Goal: Task Accomplishment & Management: Manage account settings

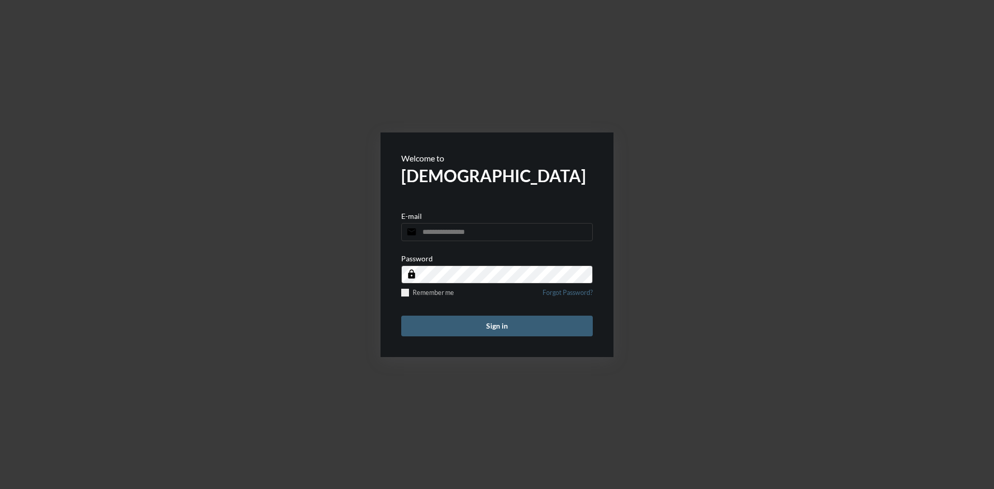
type input "**********"
click at [508, 326] on button "Sign in" at bounding box center [497, 326] width 192 height 21
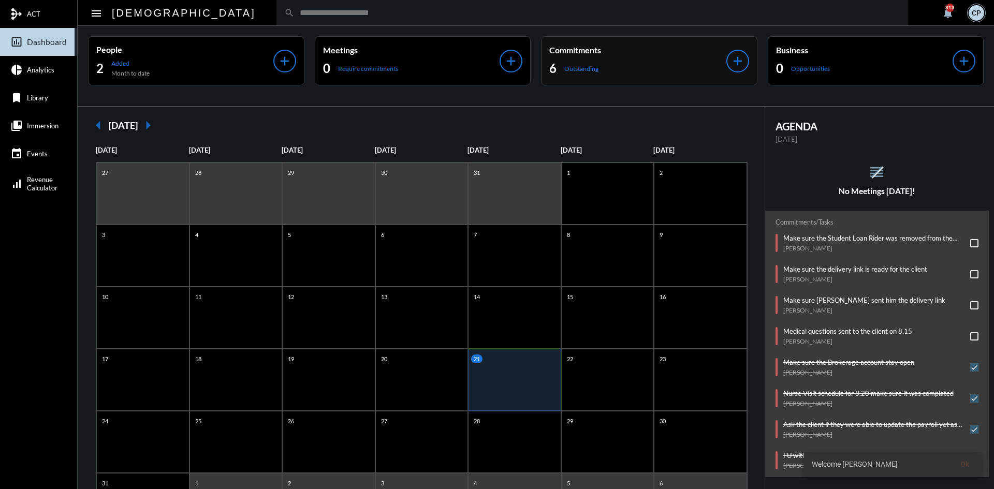
click at [650, 66] on div "6 Outstanding" at bounding box center [637, 68] width 177 height 17
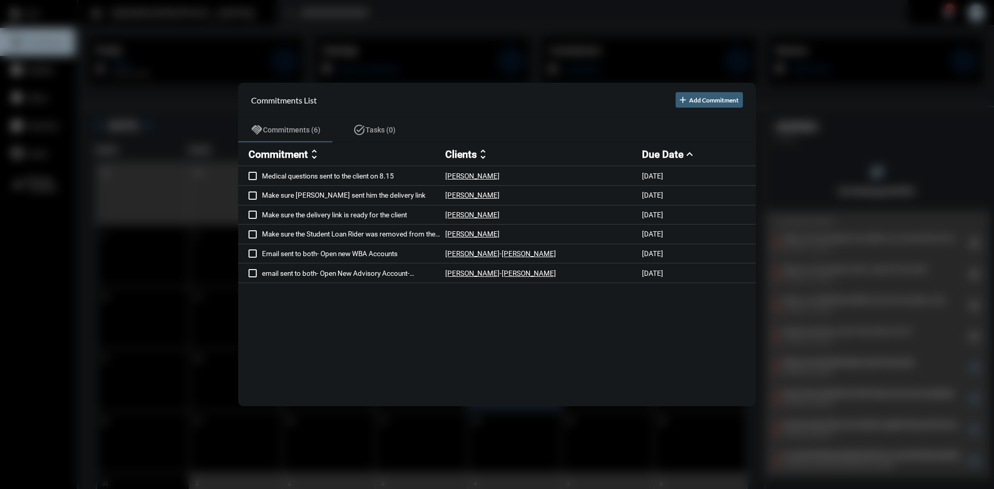
click at [484, 16] on div at bounding box center [497, 244] width 994 height 489
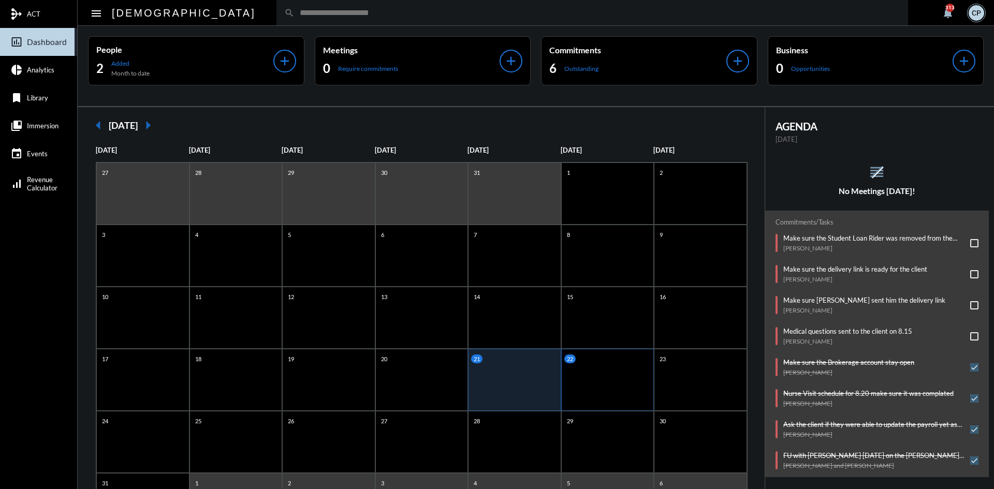
click at [583, 382] on div "22" at bounding box center [607, 380] width 93 height 62
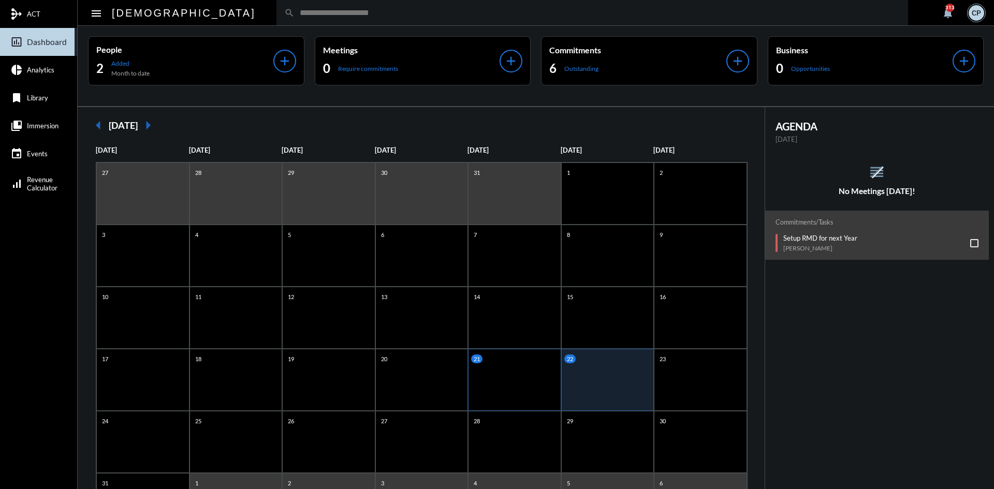
click at [507, 382] on div "21" at bounding box center [514, 380] width 93 height 62
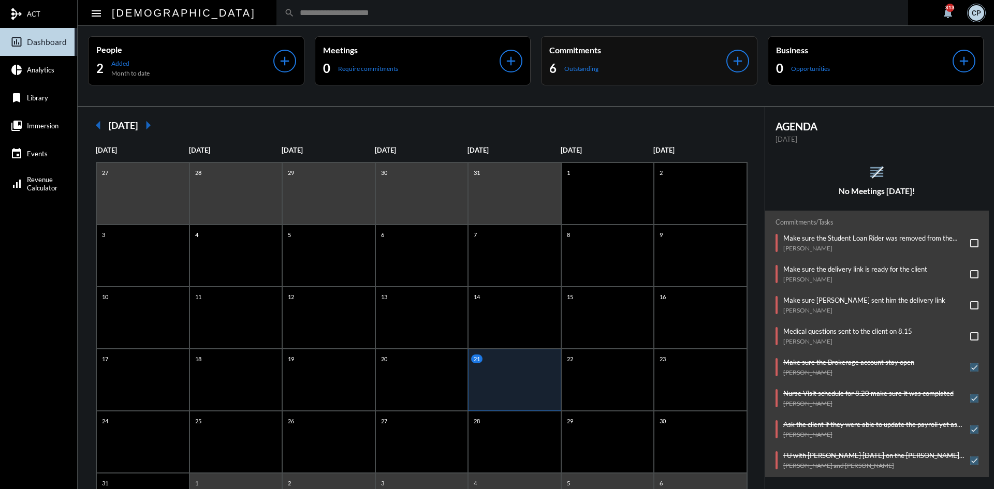
click at [642, 67] on div "6 Outstanding" at bounding box center [637, 68] width 177 height 17
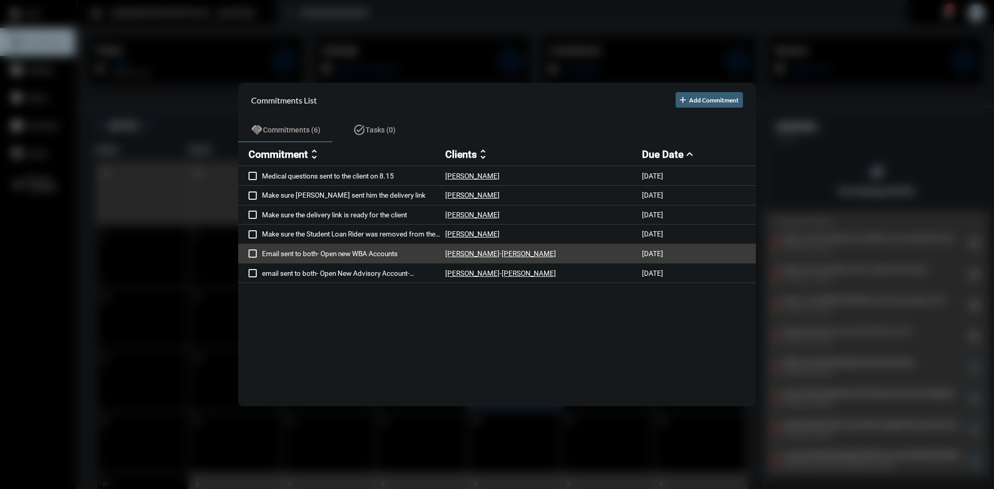
click at [362, 254] on p "Email sent to both- Open new WBA Accounts" at bounding box center [353, 254] width 183 height 8
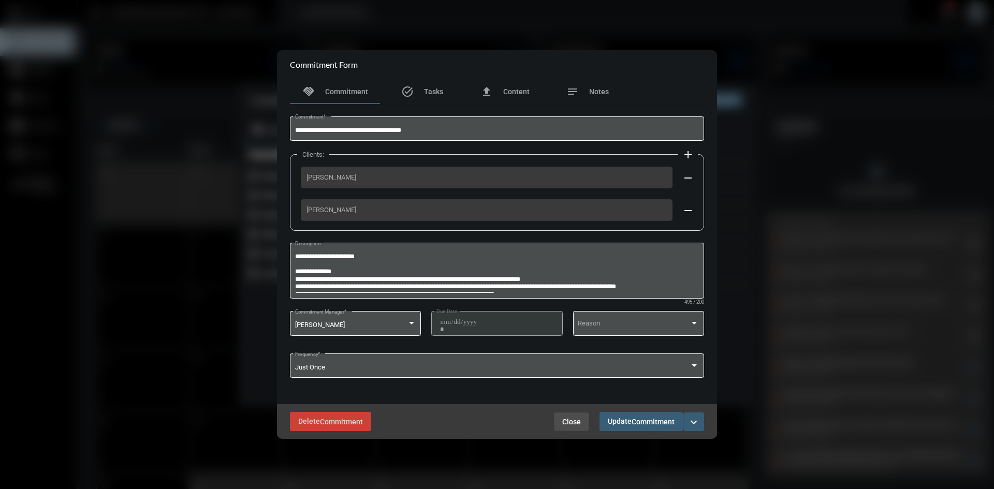
click at [569, 418] on span "Close" at bounding box center [571, 422] width 19 height 8
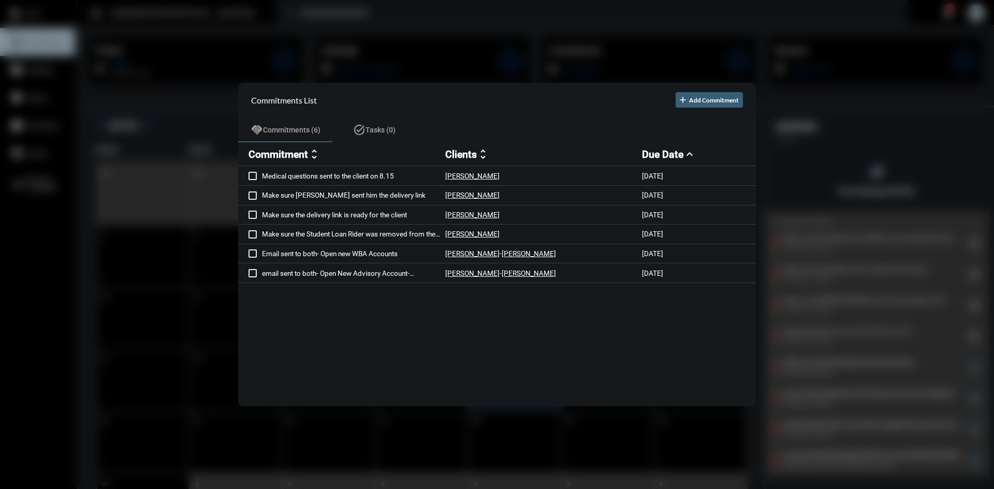
click at [378, 33] on div at bounding box center [497, 244] width 994 height 489
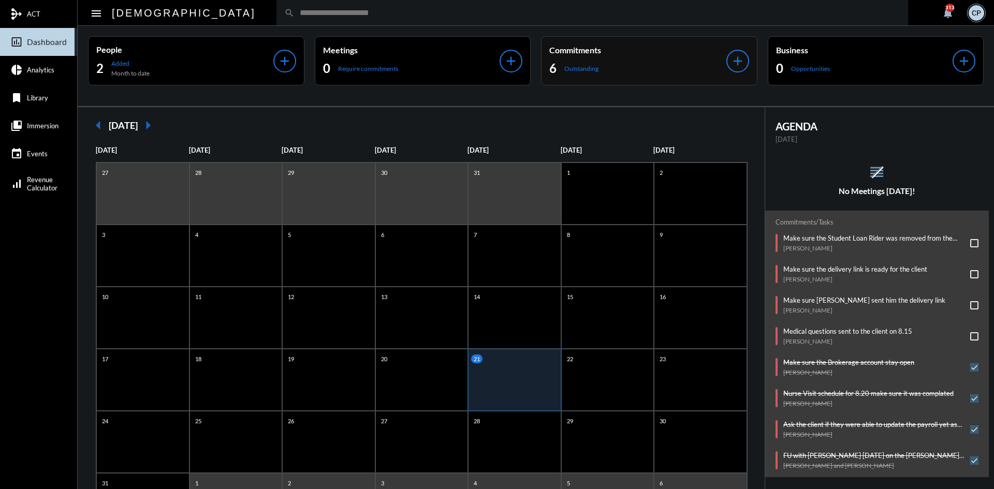
click at [667, 58] on div "Commitments 6 Outstanding" at bounding box center [637, 61] width 177 height 32
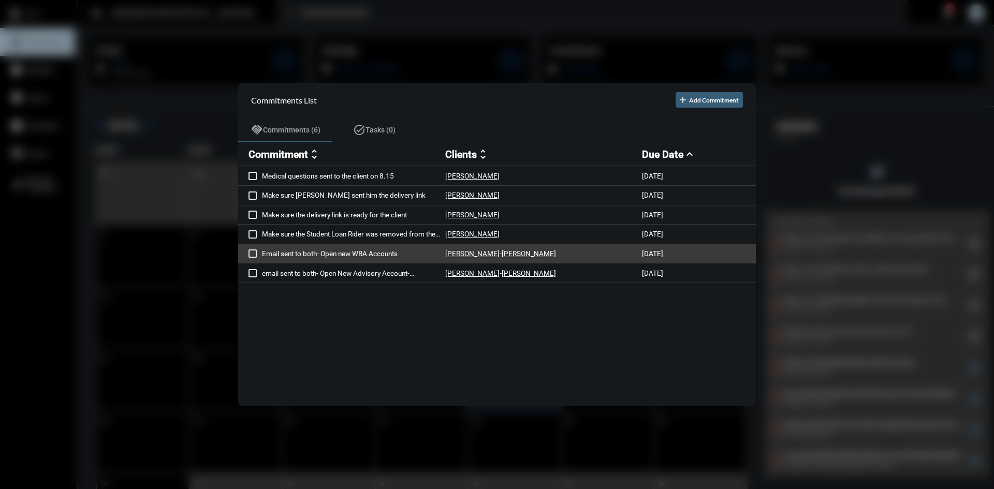
click at [325, 254] on p "Email sent to both- Open new WBA Accounts" at bounding box center [353, 254] width 183 height 8
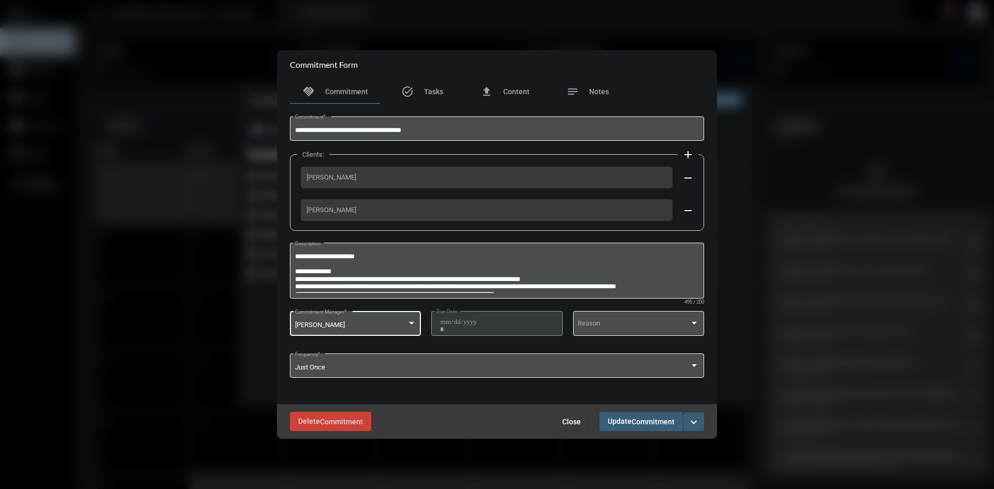
click at [413, 321] on div at bounding box center [411, 323] width 9 height 8
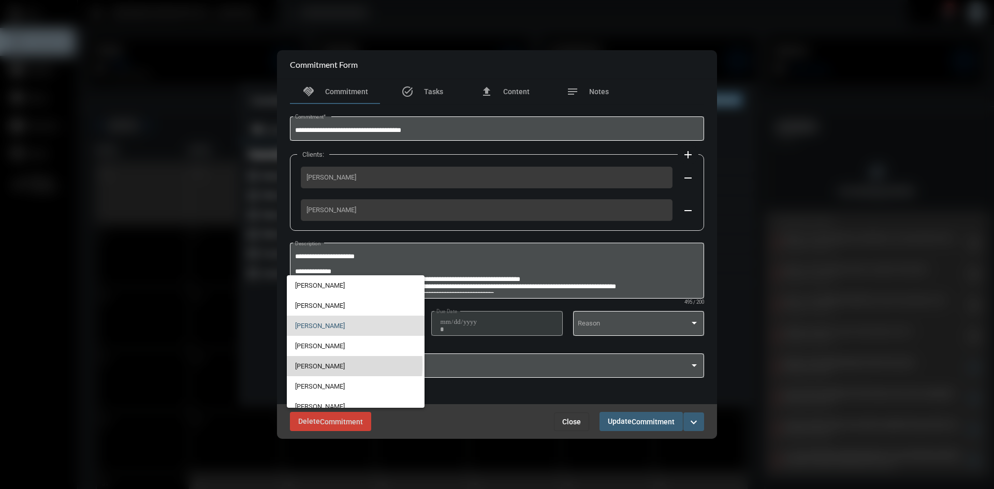
click at [324, 365] on span "[PERSON_NAME]" at bounding box center [355, 366] width 121 height 20
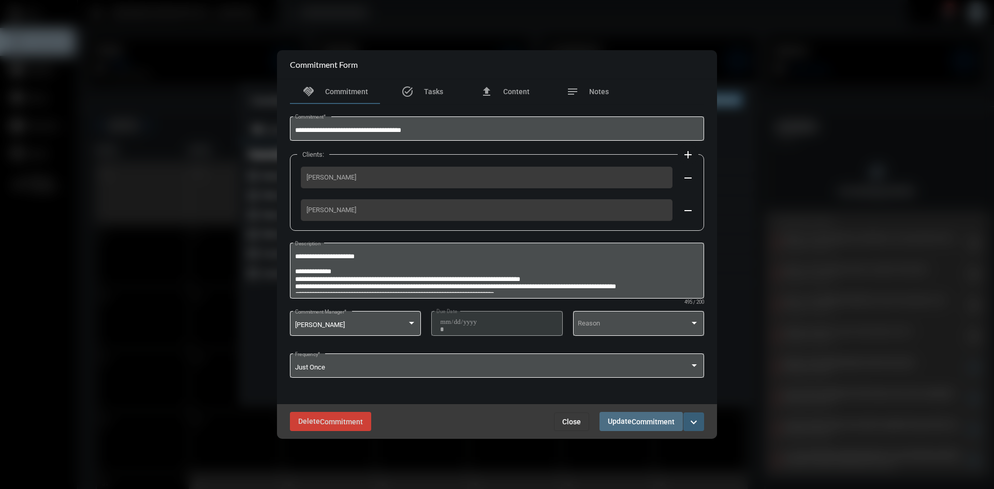
click at [623, 421] on span "Update Commitment" at bounding box center [641, 421] width 67 height 8
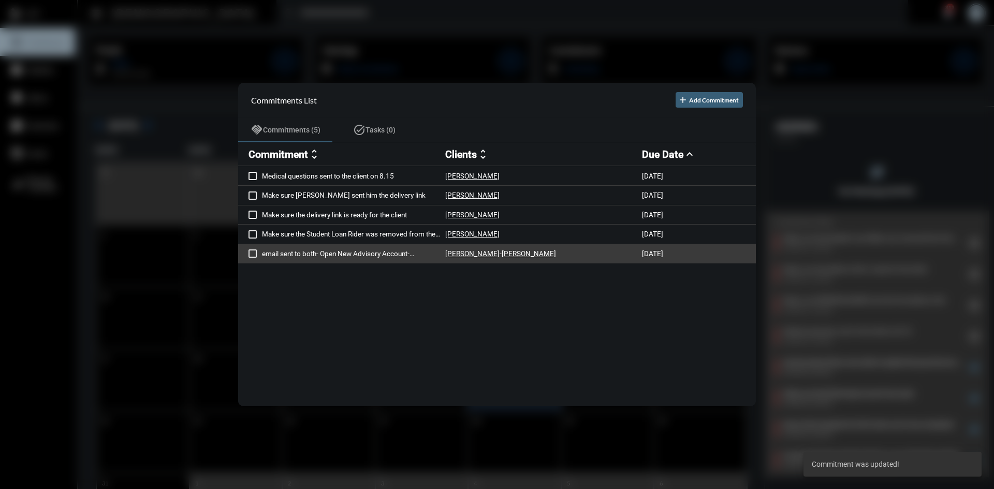
click at [321, 256] on p "email sent to both- Open New Advisory Account- TUF681988" at bounding box center [353, 254] width 183 height 8
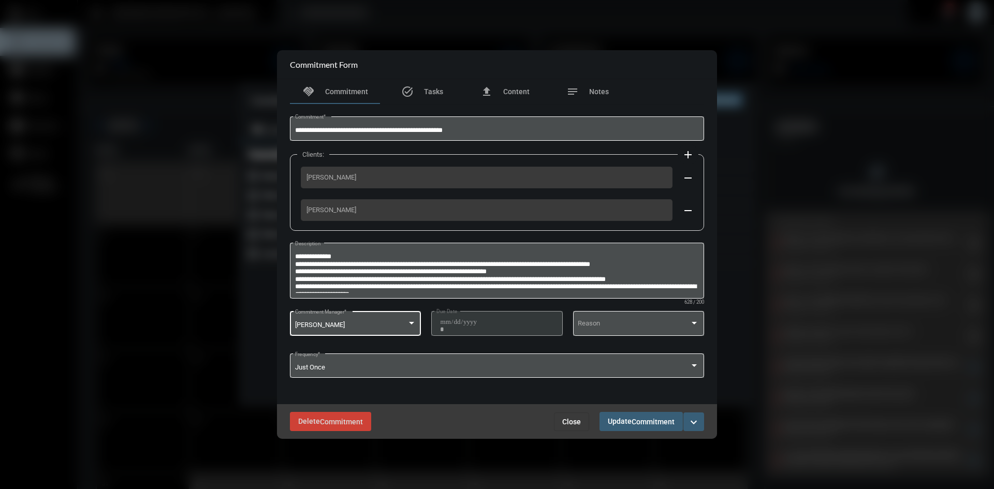
click at [408, 320] on div at bounding box center [411, 323] width 9 height 8
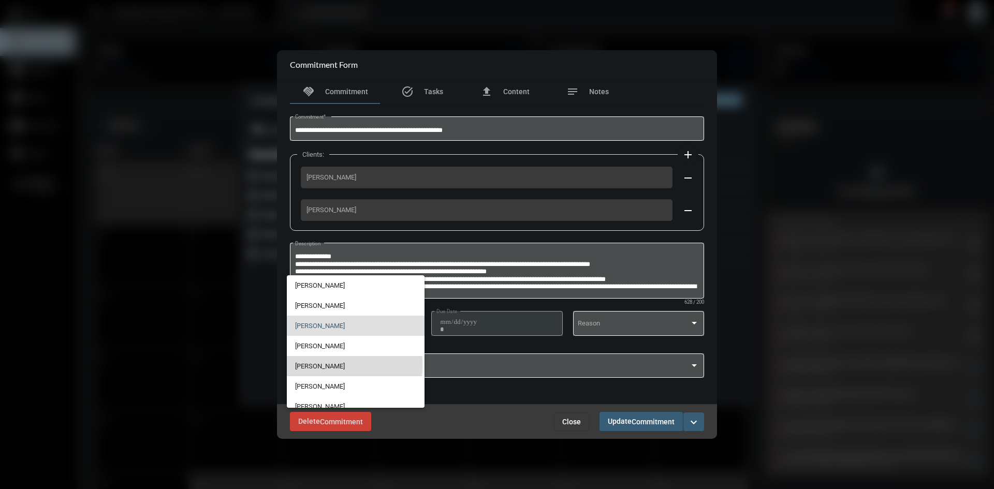
click at [325, 365] on span "[PERSON_NAME]" at bounding box center [355, 366] width 121 height 20
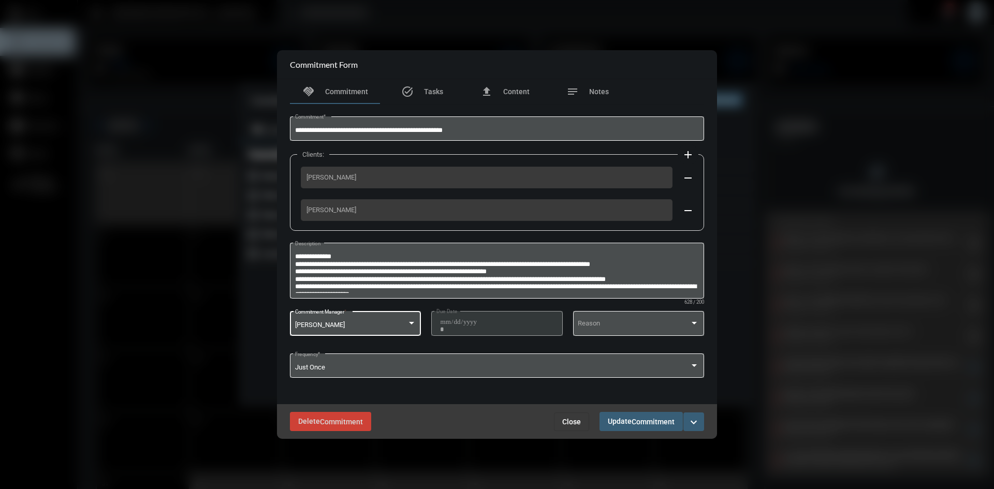
click at [652, 422] on span "Commitment" at bounding box center [653, 422] width 43 height 8
